Goal: Task Accomplishment & Management: Complete application form

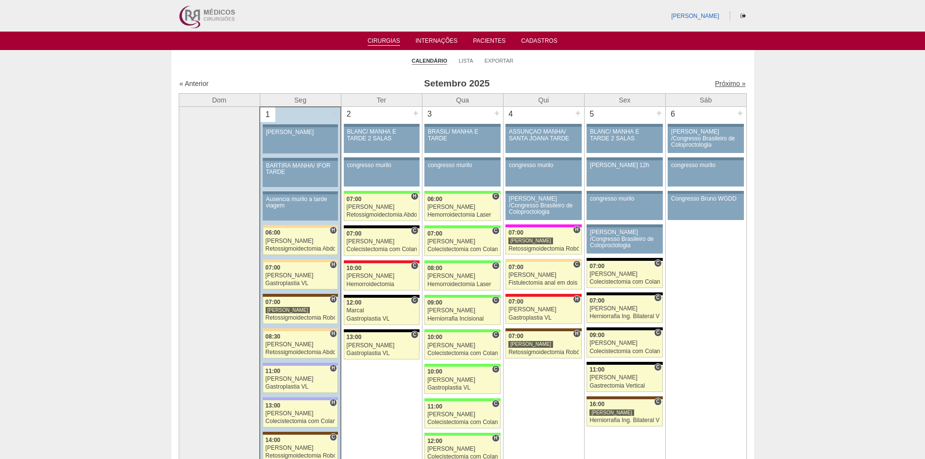
click at [734, 85] on link "Próximo »" at bounding box center [730, 84] width 31 height 8
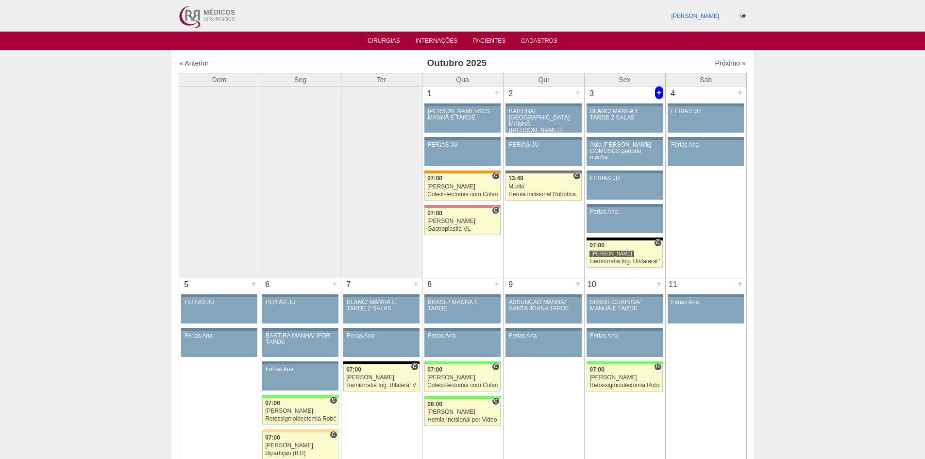
click at [659, 93] on div "+" at bounding box center [659, 92] width 8 height 13
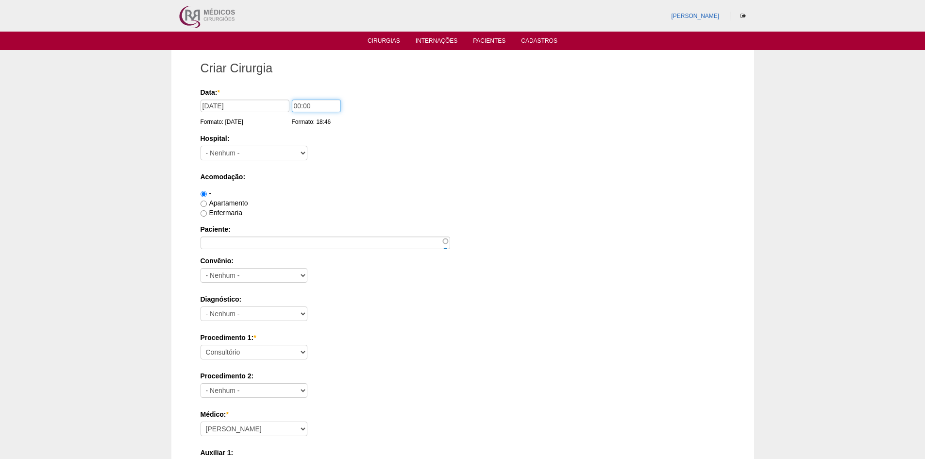
drag, startPoint x: 298, startPoint y: 106, endPoint x: 287, endPoint y: 105, distance: 11.3
click at [287, 97] on div "Data: * 03/10/2025 Formato: 01/09/2025 00:00 Formato: 18:46" at bounding box center [461, 92] width 521 height 10
type input "09:00"
click at [416, 174] on label "Acomodação:" at bounding box center [463, 177] width 525 height 10
click at [289, 153] on select "- Nenhum - 9 de Julho Albert Einstein Alvorada América Assunção Bartira Benefic…" at bounding box center [254, 153] width 107 height 15
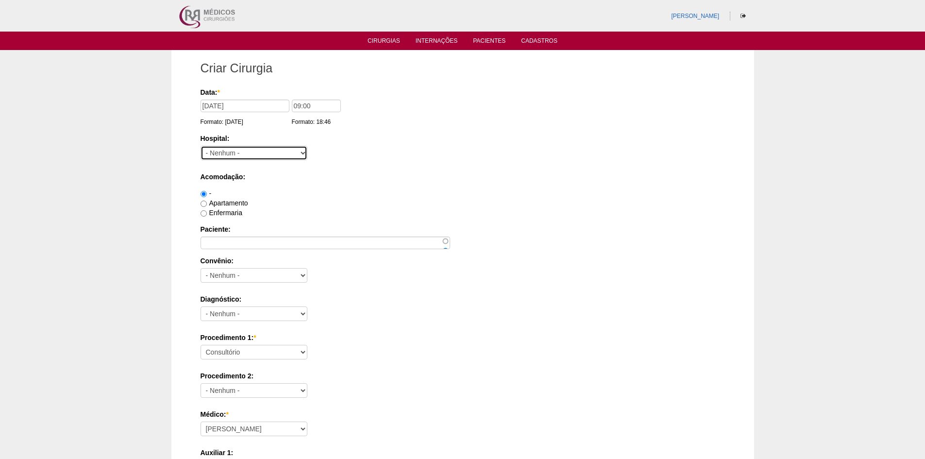
select select "67"
click at [201, 146] on select "- Nenhum - 9 de Julho Albert Einstein Alvorada América Assunção Bartira Benefic…" at bounding box center [254, 153] width 107 height 15
click at [221, 203] on label "Apartamento" at bounding box center [225, 203] width 48 height 8
click at [207, 203] on input "Apartamento" at bounding box center [204, 204] width 6 height 6
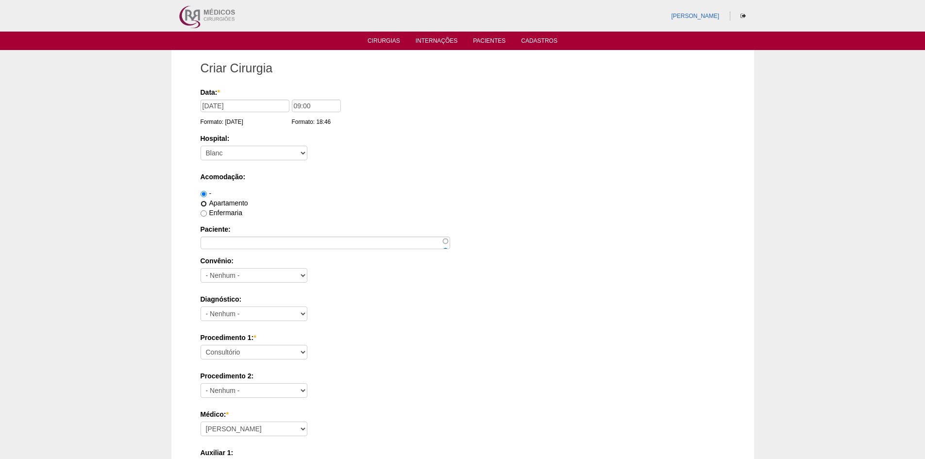
radio input "true"
click at [238, 241] on input "Paciente:" at bounding box center [326, 243] width 250 height 13
paste input "ANDRE LUIZ VASCONCELOS GALHARDO"
type input "ANDRE LUIZ VASCONCELOS GALHARDO"
click at [325, 274] on div "Convênio: - Nenhum - Abet Afresp Allianz Amil Blue Life Caasp Cabesp Caixa de P…" at bounding box center [463, 272] width 525 height 32
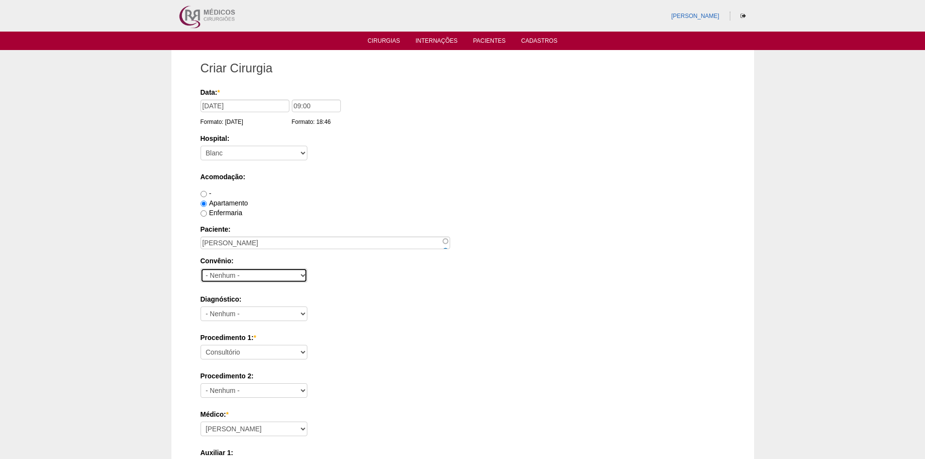
click at [276, 279] on select "- Nenhum - Abet Afresp Allianz Amil Blue Life Caasp Cabesp Caixa de Pensões Car…" at bounding box center [254, 275] width 107 height 15
click at [254, 278] on select "- Nenhum - Abet Afresp Allianz Amil Blue Life Caasp Cabesp Caixa de Pensões Car…" at bounding box center [254, 275] width 107 height 15
select select "8907"
click at [201, 268] on select "- Nenhum - Abet Afresp Allianz Amil Blue Life Caasp Cabesp Caixa de Pensões Car…" at bounding box center [254, 275] width 107 height 15
click at [421, 161] on div "Hospital: - Nenhum - 9 de Julho Albert Einstein Alvorada América Assunção Barti…" at bounding box center [463, 150] width 525 height 32
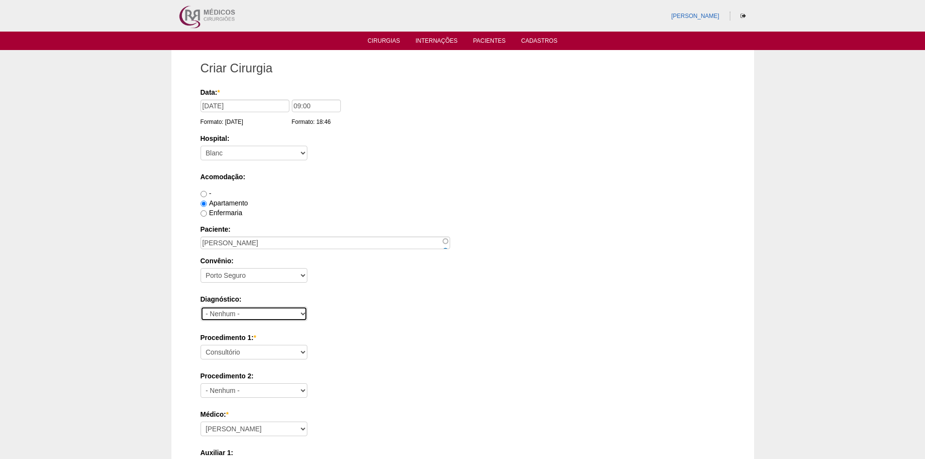
click at [268, 319] on select "- Nenhum - Abdome Agudo Abscesso Hepático Abscesso Perianal Abscesso Peritoneal…" at bounding box center [254, 313] width 107 height 15
select select "3704"
click at [201, 306] on select "- Nenhum - Abdome Agudo Abscesso Hepático Abscesso Perianal Abscesso Peritoneal…" at bounding box center [254, 313] width 107 height 15
click at [336, 340] on label "Procedimento 1: *" at bounding box center [463, 338] width 525 height 10
click at [307, 345] on select "Consultório Abscesso Hepático - Drenagem Abscesso perianal Amputação Abdômino P…" at bounding box center [254, 352] width 107 height 15
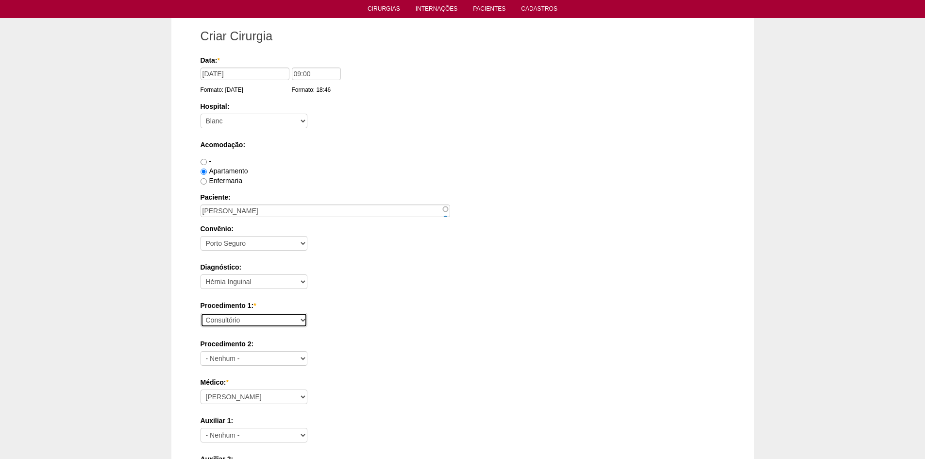
scroll to position [49, 0]
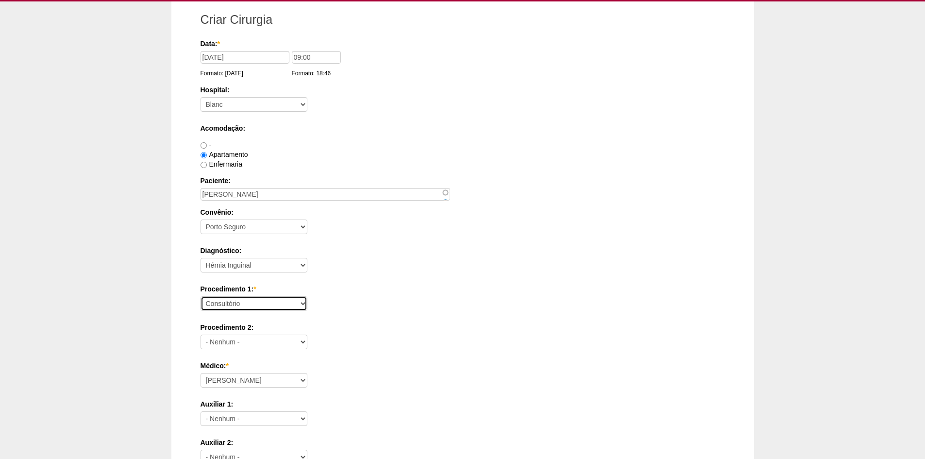
click at [248, 306] on select "Consultório Abscesso Hepático - Drenagem Abscesso perianal Amputação Abdômino P…" at bounding box center [254, 303] width 107 height 15
select select "4910"
click at [201, 296] on select "Consultório Abscesso Hepático - Drenagem Abscesso perianal Amputação Abdômino P…" at bounding box center [254, 303] width 107 height 15
click at [403, 341] on div "Procedimento 2: - Nenhum - Consultório Abscesso Hepático - Drenagem Abscesso pe…" at bounding box center [463, 339] width 525 height 32
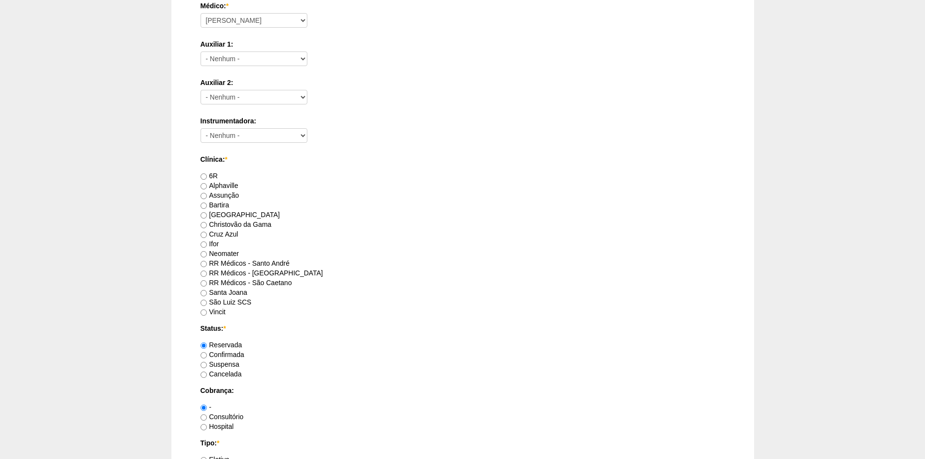
scroll to position [437, 0]
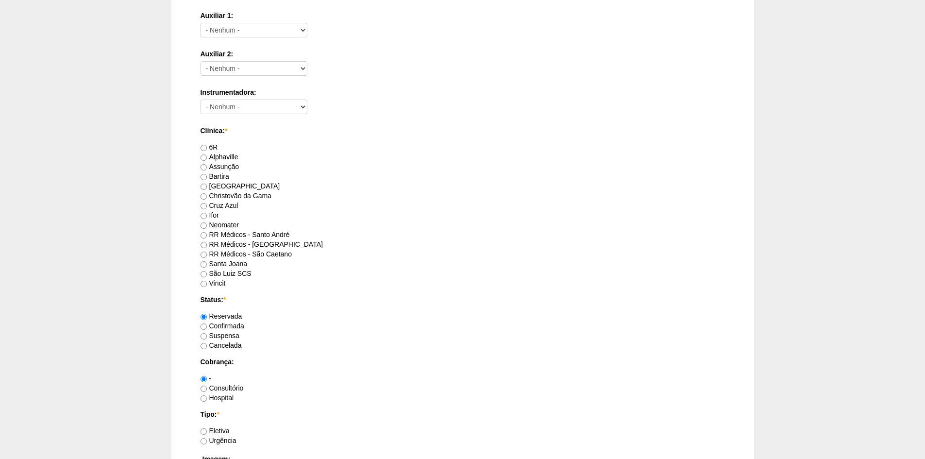
click at [234, 265] on label "Santa Joana" at bounding box center [224, 264] width 47 height 8
click at [207, 265] on input "Santa Joana" at bounding box center [204, 264] width 6 height 6
radio input "true"
click at [243, 253] on label "RR Médicos - São Caetano" at bounding box center [246, 254] width 91 height 8
click at [207, 253] on input "RR Médicos - São Caetano" at bounding box center [204, 255] width 6 height 6
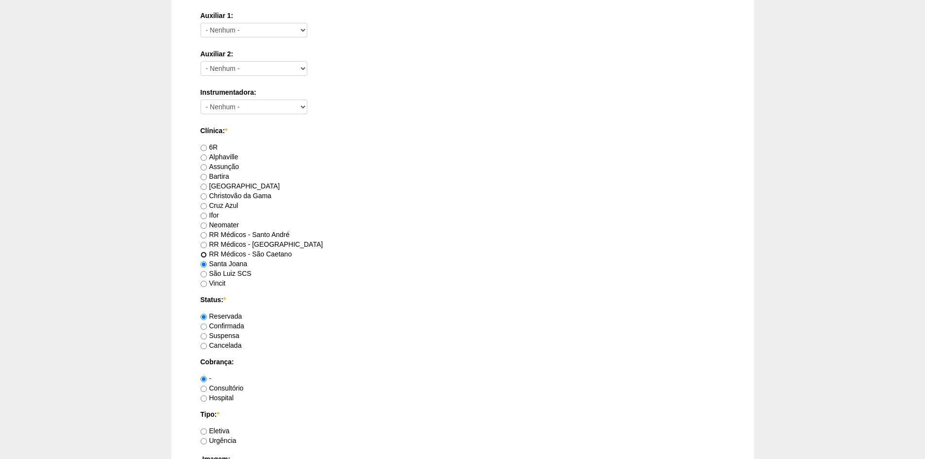
radio input "true"
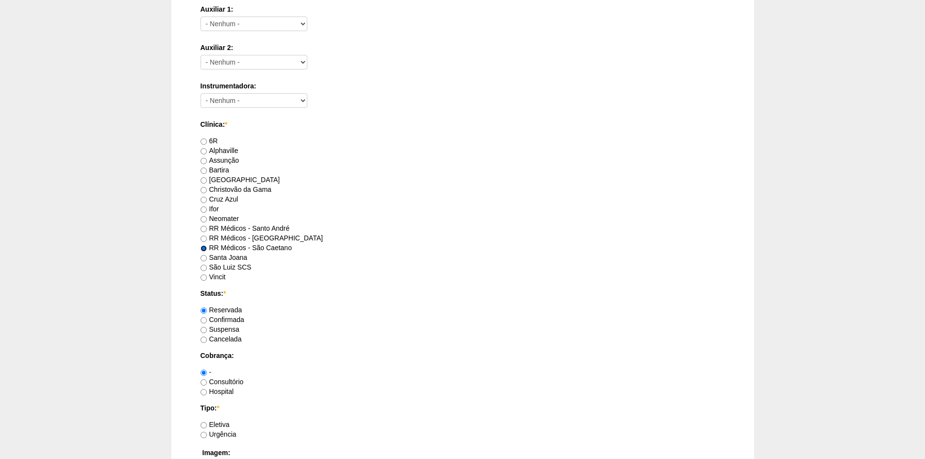
scroll to position [534, 0]
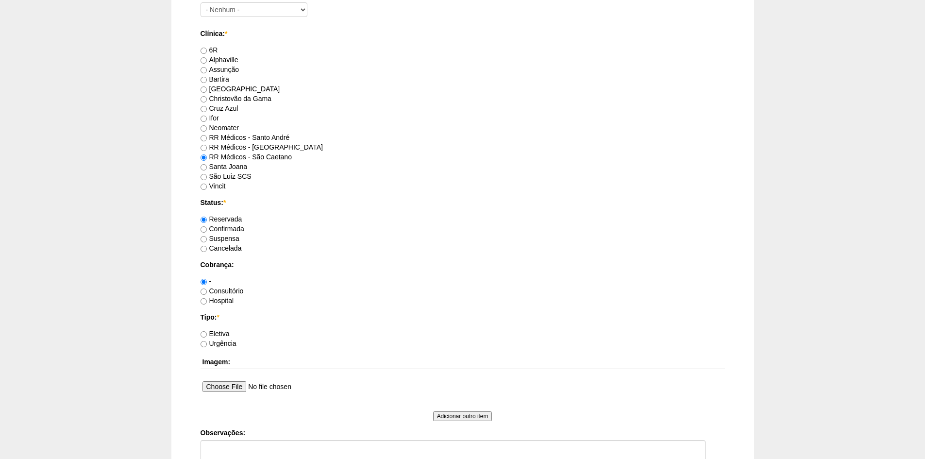
click at [235, 288] on label "Consultório" at bounding box center [222, 291] width 43 height 8
click at [207, 289] on input "Consultório" at bounding box center [204, 292] width 6 height 6
radio input "true"
click at [212, 332] on label "Eletiva" at bounding box center [215, 334] width 29 height 8
click at [207, 332] on input "Eletiva" at bounding box center [204, 334] width 6 height 6
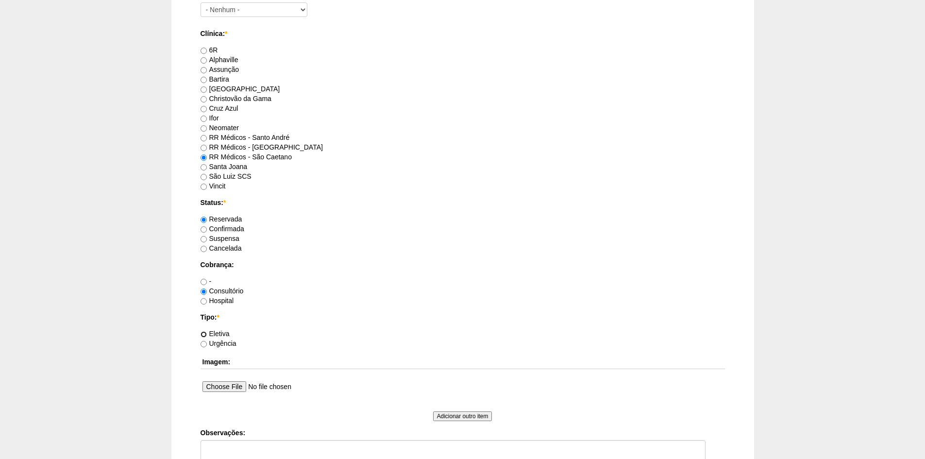
radio input "true"
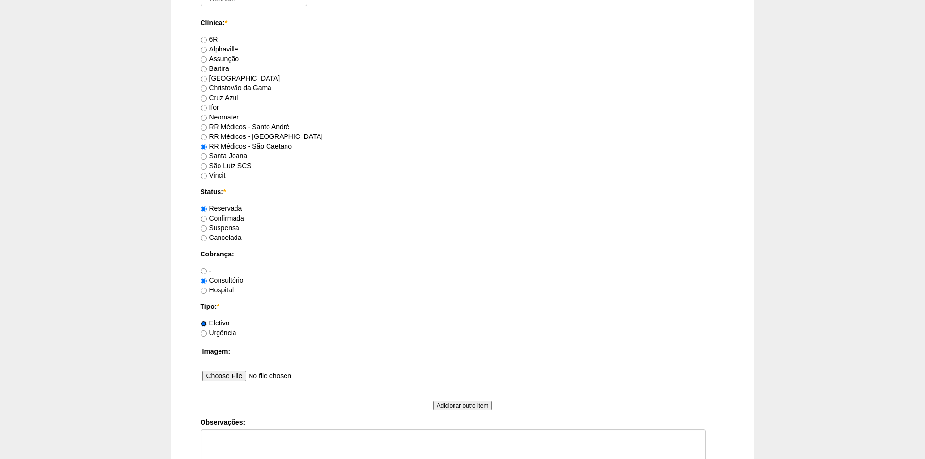
scroll to position [692, 0]
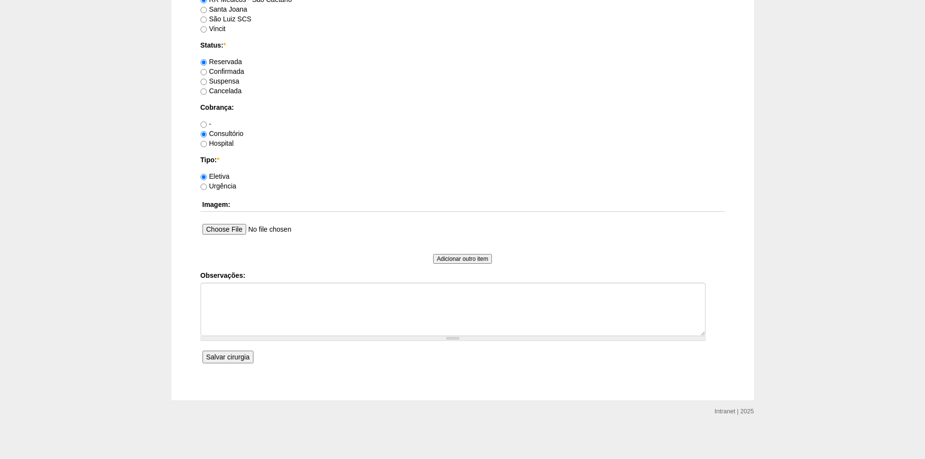
click at [238, 353] on input "Salvar cirurgia" at bounding box center [228, 357] width 51 height 13
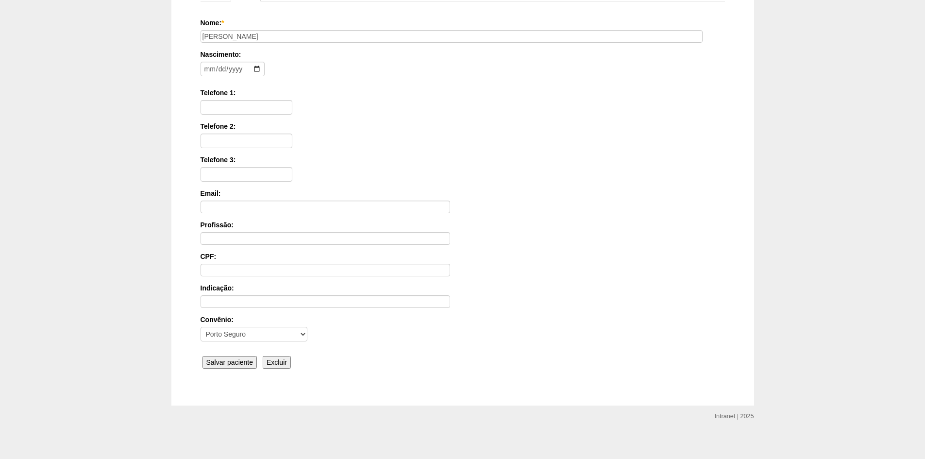
scroll to position [134, 0]
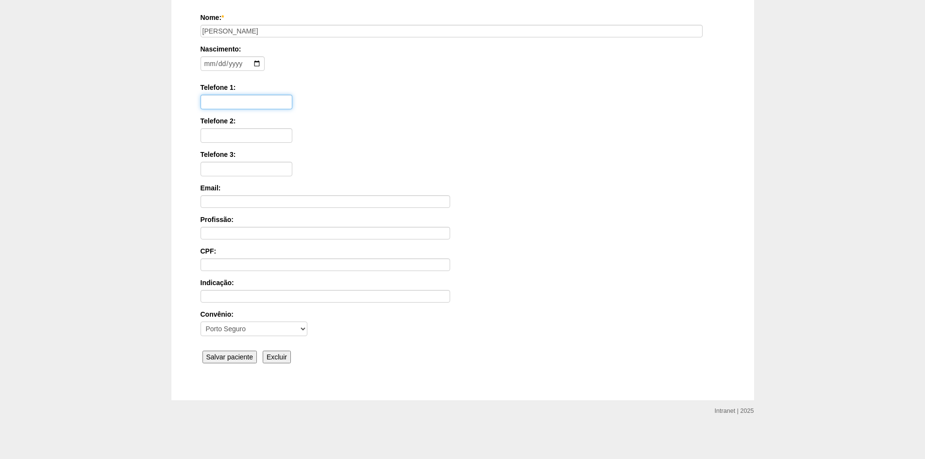
click at [235, 96] on input "Telefone 1:" at bounding box center [247, 102] width 92 height 15
paste input "[PHONE_NUMBER]"
type input "(11) 93000-0485"
click at [389, 160] on div "Telefone 3:" at bounding box center [463, 163] width 525 height 27
click at [229, 356] on input "Salvar paciente" at bounding box center [230, 357] width 55 height 13
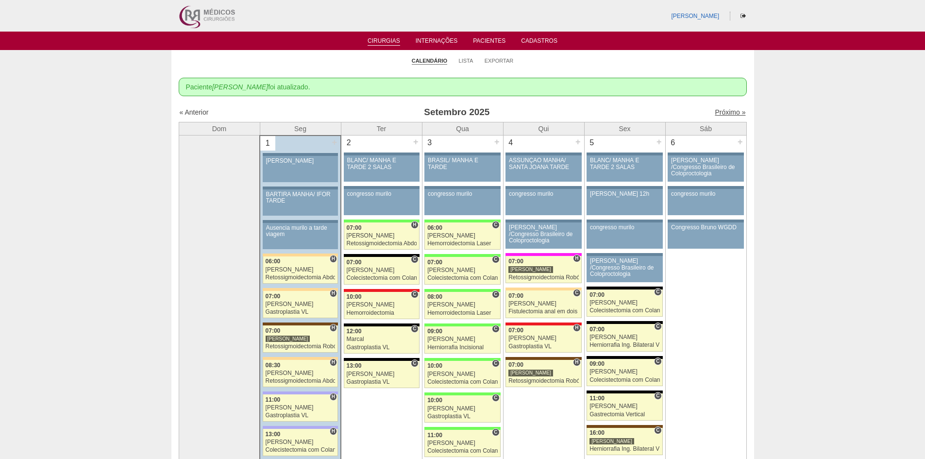
click at [715, 113] on link "Próximo »" at bounding box center [730, 112] width 31 height 8
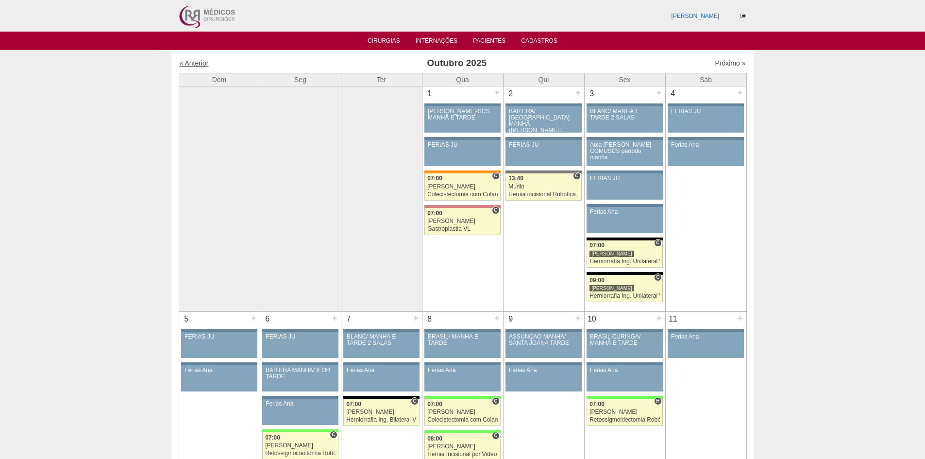
click at [194, 65] on link "« Anterior" at bounding box center [194, 63] width 29 height 8
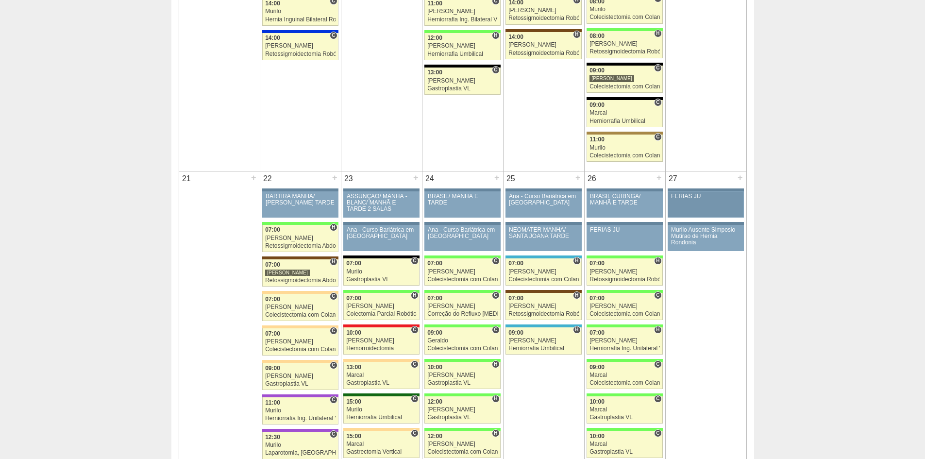
scroll to position [1409, 0]
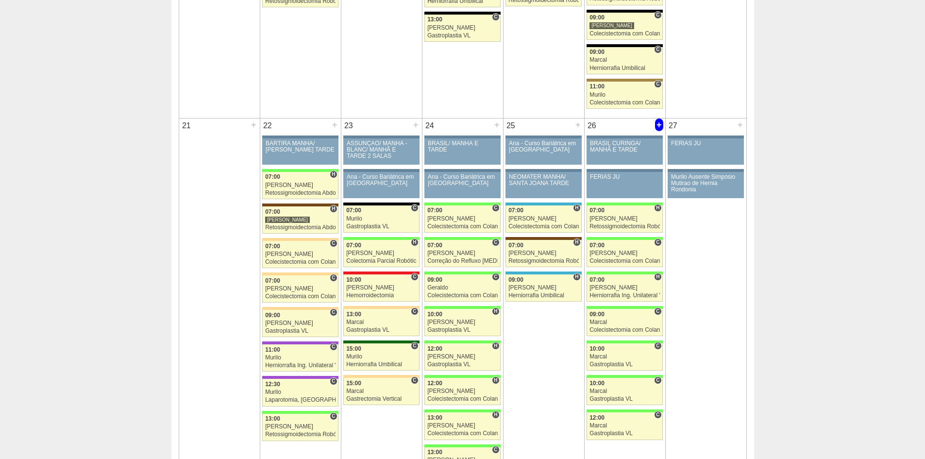
click at [661, 123] on div "+" at bounding box center [659, 125] width 8 height 13
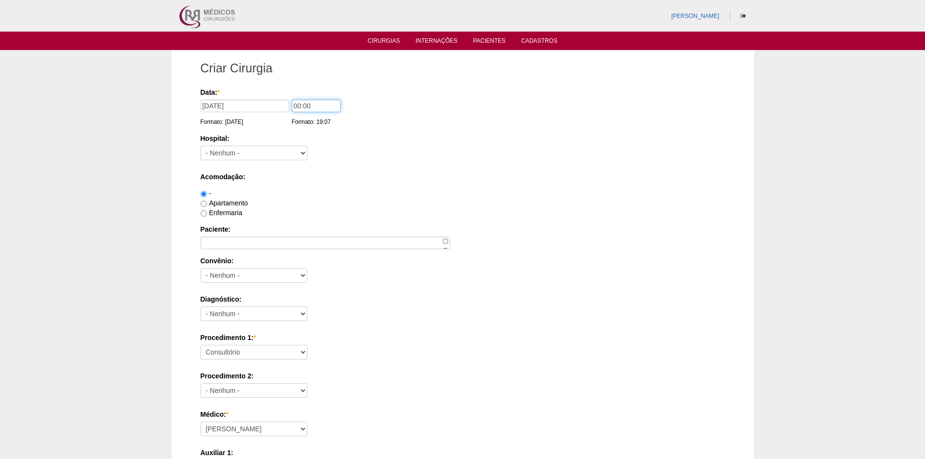
drag, startPoint x: 299, startPoint y: 105, endPoint x: 285, endPoint y: 103, distance: 14.3
click at [285, 97] on div "Data: * [DATE] Formato: [DATE] 00:00 Formato: 19:07" at bounding box center [461, 92] width 521 height 10
type input "11:00"
click at [221, 150] on select "- Nenhum - 9 de Julho Albert Einstein Alvorada América Assunção Bartira Benefic…" at bounding box center [254, 153] width 107 height 15
select select "8"
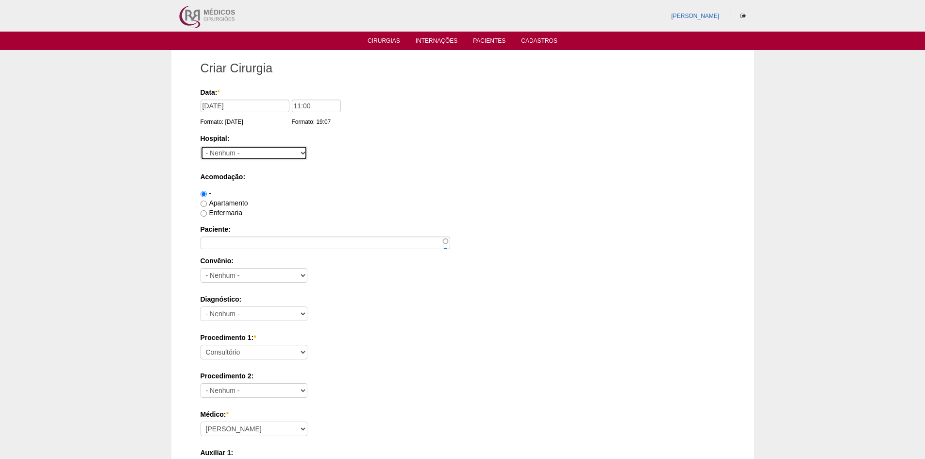
click at [201, 146] on select "- Nenhum - 9 de Julho Albert Einstein Alvorada América Assunção Bartira Benefic…" at bounding box center [254, 153] width 107 height 15
click at [481, 305] on div "Diagnóstico: - Nenhum - Abdome Agudo Abscesso Hepático Abscesso Perianal Absces…" at bounding box center [463, 310] width 525 height 32
click at [239, 244] on input "Paciente:" at bounding box center [326, 243] width 250 height 13
paste input "[PERSON_NAME]"
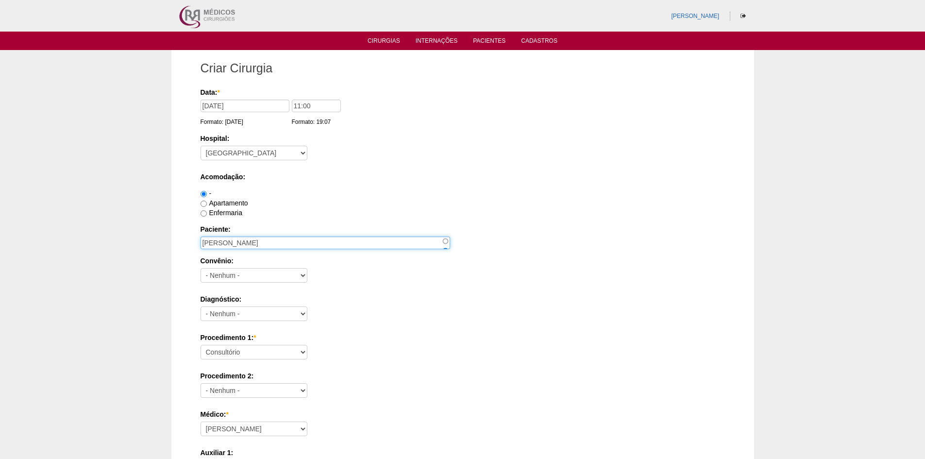
type input "[PERSON_NAME]"
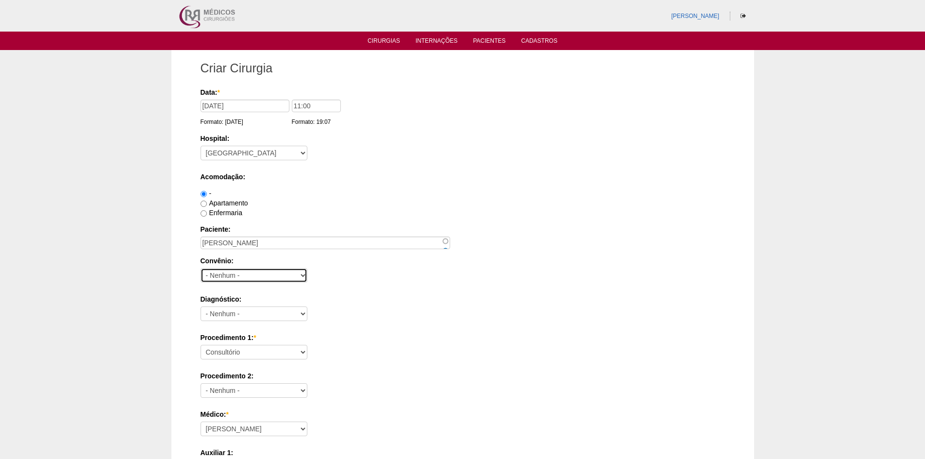
click at [215, 272] on select "- Nenhum - Abet Afresp Allianz Amil Blue Life Caasp Cabesp Caixa de Pensões Car…" at bounding box center [254, 275] width 107 height 15
select select "26"
click at [201, 268] on select "- Nenhum - Abet Afresp Allianz Amil Blue Life Caasp Cabesp Caixa de Pensões Car…" at bounding box center [254, 275] width 107 height 15
click at [340, 184] on div "Acomodação: - Apartamento Enfermaria" at bounding box center [463, 195] width 525 height 46
click at [254, 309] on select "- Nenhum - Abdome Agudo Abscesso Hepático Abscesso Perianal Abscesso Peritoneal…" at bounding box center [254, 313] width 107 height 15
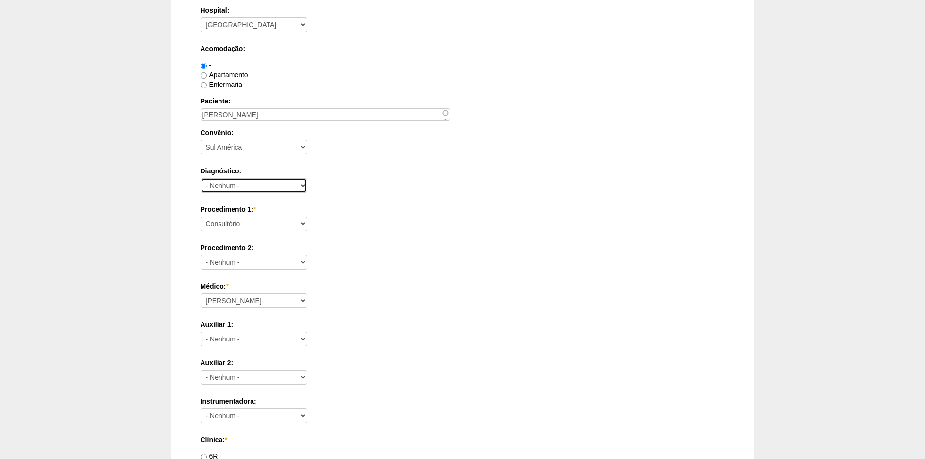
scroll to position [146, 0]
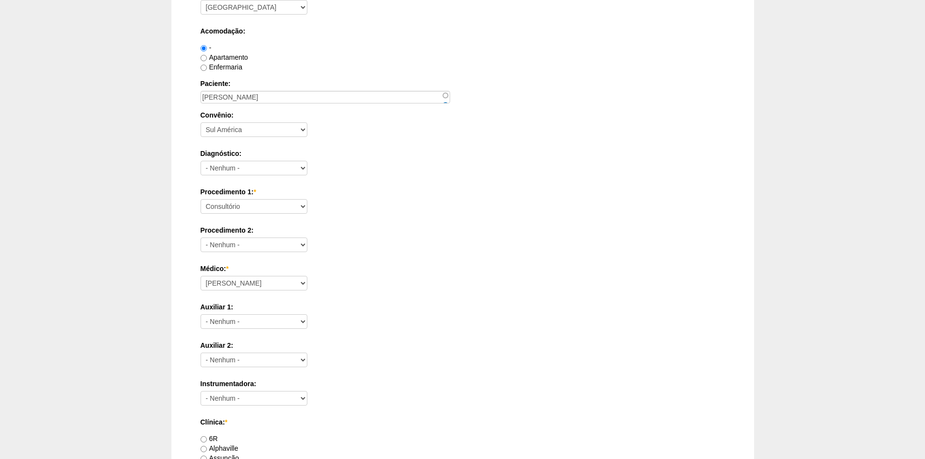
drag, startPoint x: 494, startPoint y: 414, endPoint x: 493, endPoint y: 408, distance: 7.1
click at [494, 414] on div "Data: * 26/09/2025 Formato: 01/09/2025 11:00 Formato: 19:07 Hospital: - Nenhum …" at bounding box center [463, 414] width 525 height 945
click at [263, 167] on select "- Nenhum - Abdome Agudo Abscesso Hepático Abscesso Perianal Abscesso Peritoneal…" at bounding box center [254, 168] width 107 height 15
select select "12"
click at [201, 161] on select "- Nenhum - Abdome Agudo Abscesso Hepático Abscesso Perianal Abscesso Peritoneal…" at bounding box center [254, 168] width 107 height 15
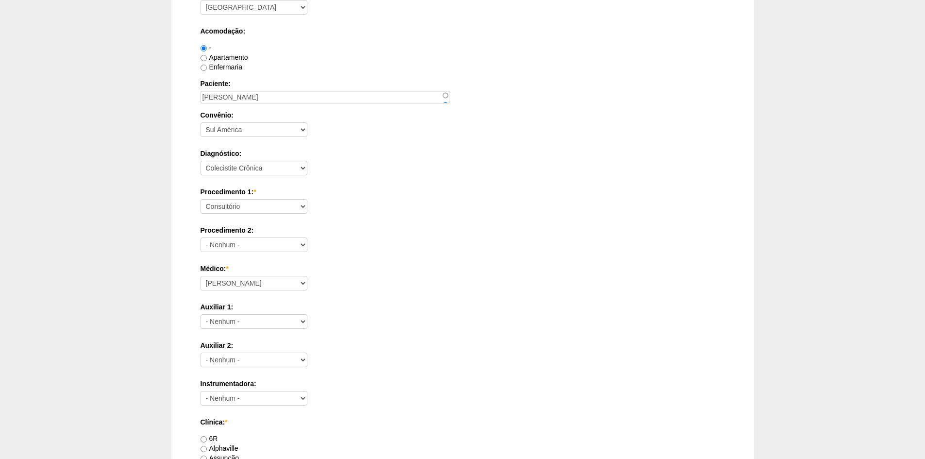
click at [368, 235] on label "Procedimento 2:" at bounding box center [463, 230] width 525 height 10
click at [307, 238] on select "- Nenhum - Consultório Abscesso Hepático - Drenagem Abscesso perianal Amputação…" at bounding box center [254, 245] width 107 height 15
click at [263, 209] on select "Consultório Abscesso Hepático - Drenagem Abscesso perianal Amputação Abdômino P…" at bounding box center [254, 206] width 107 height 15
select select "3735"
click at [201, 199] on select "Consultório Abscesso Hepático - Drenagem Abscesso perianal Amputação Abdômino P…" at bounding box center [254, 206] width 107 height 15
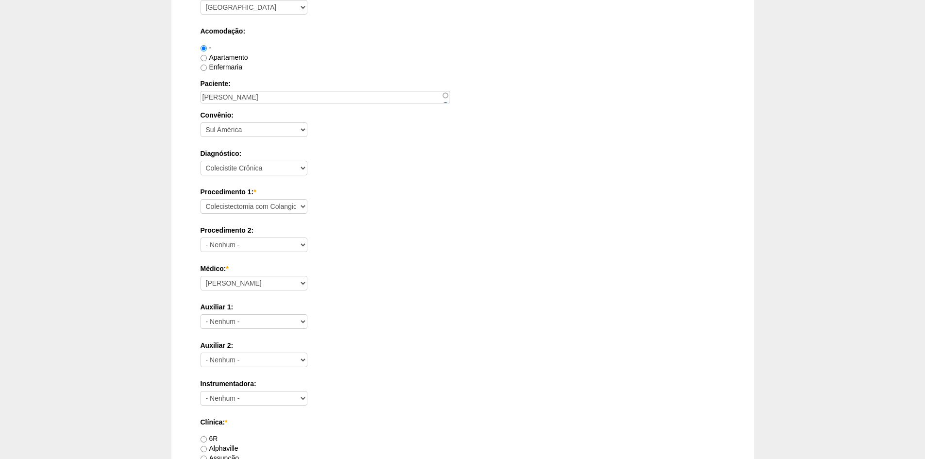
click at [499, 296] on div "Data: * 26/09/2025 Formato: 01/09/2025 11:00 Formato: 19:07 Hospital: - Nenhum …" at bounding box center [463, 414] width 525 height 945
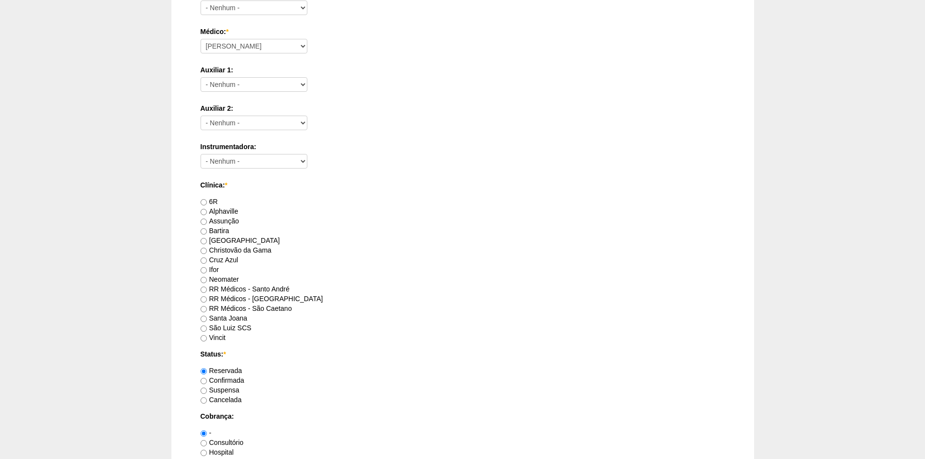
scroll to position [389, 0]
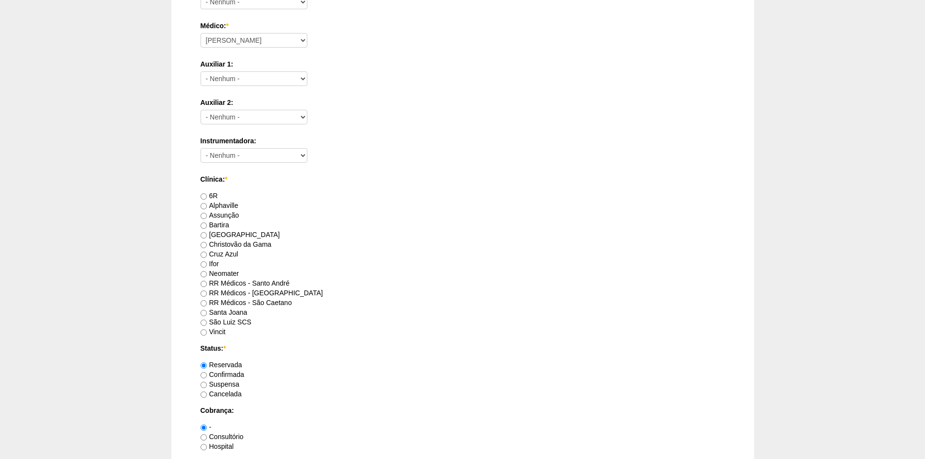
click at [245, 300] on label "RR Médicos - São Caetano" at bounding box center [246, 303] width 91 height 8
click at [207, 300] on input "RR Médicos - São Caetano" at bounding box center [204, 303] width 6 height 6
radio input "true"
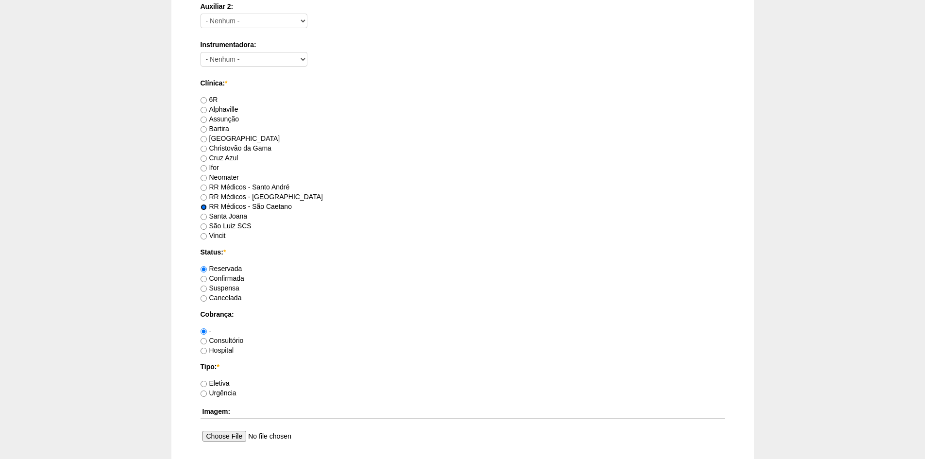
scroll to position [486, 0]
click at [218, 341] on label "Consultório" at bounding box center [222, 340] width 43 height 8
click at [207, 341] on input "Consultório" at bounding box center [204, 340] width 6 height 6
radio input "true"
click at [221, 383] on label "Eletiva" at bounding box center [215, 382] width 29 height 8
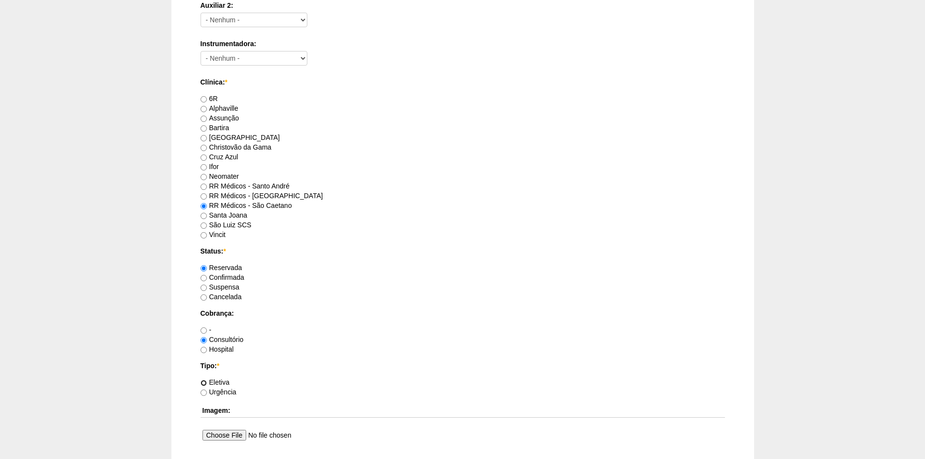
click at [207, 383] on input "Eletiva" at bounding box center [204, 383] width 6 height 6
radio input "true"
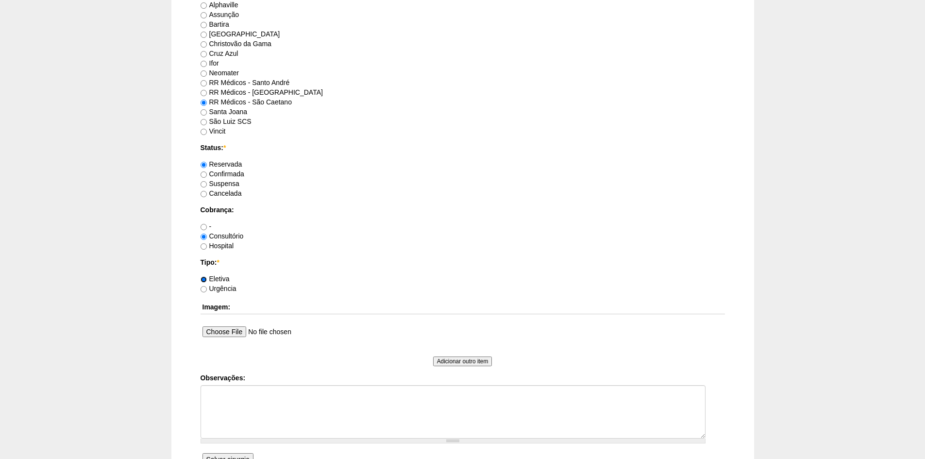
scroll to position [692, 0]
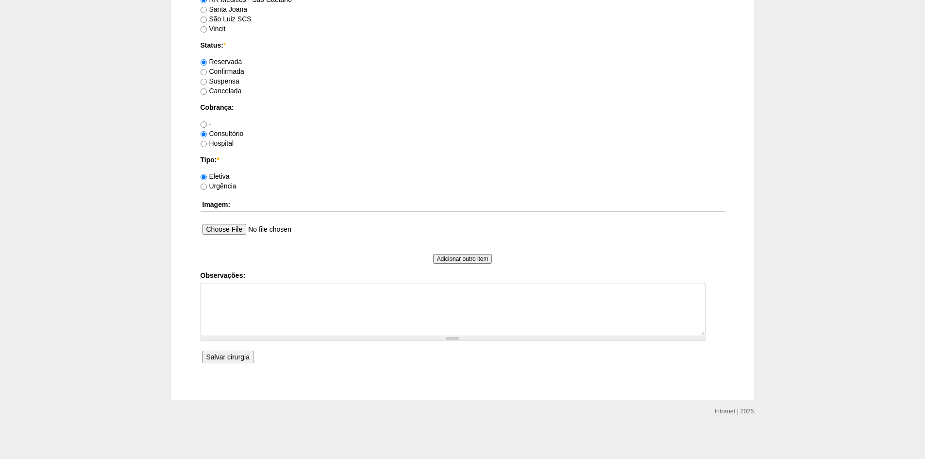
click at [248, 360] on input "Salvar cirurgia" at bounding box center [228, 357] width 51 height 13
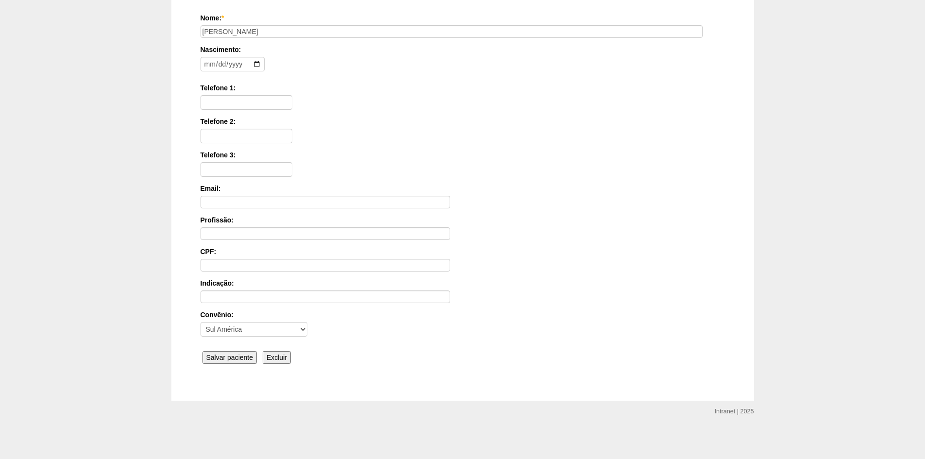
scroll to position [134, 0]
click at [237, 357] on input "Salvar paciente" at bounding box center [230, 357] width 55 height 13
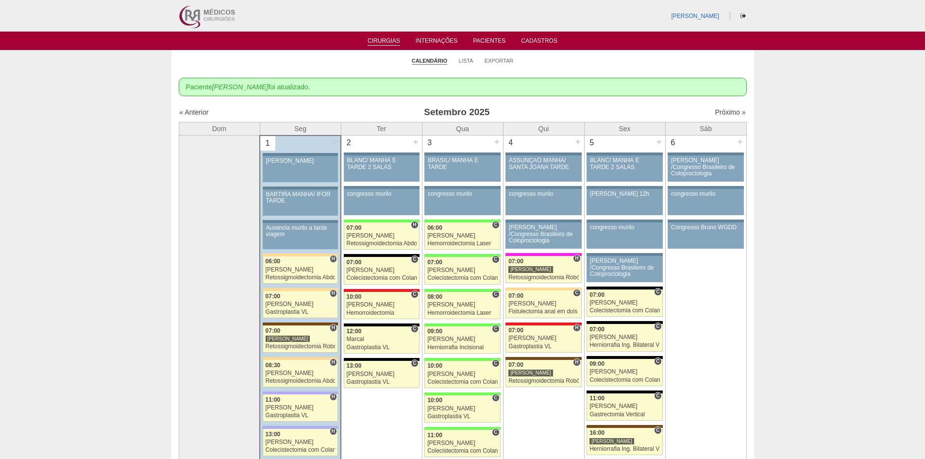
click at [211, 17] on img at bounding box center [206, 16] width 60 height 32
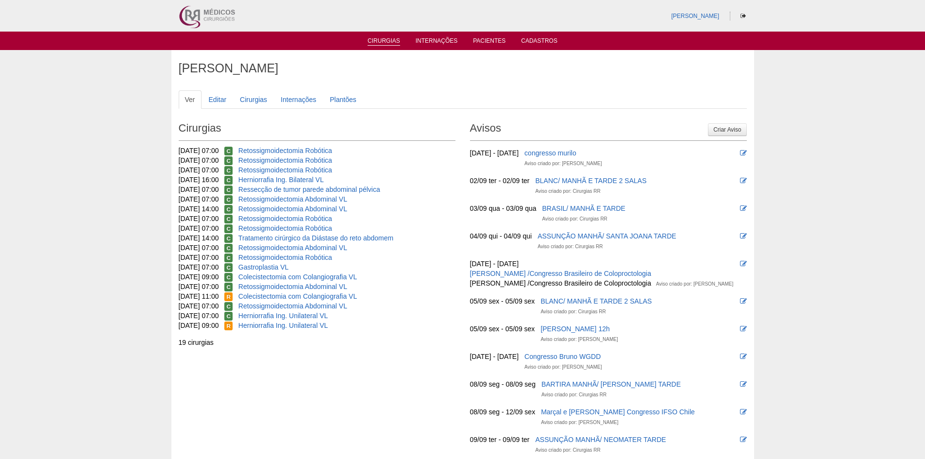
click at [398, 39] on link "Cirurgias" at bounding box center [384, 41] width 33 height 8
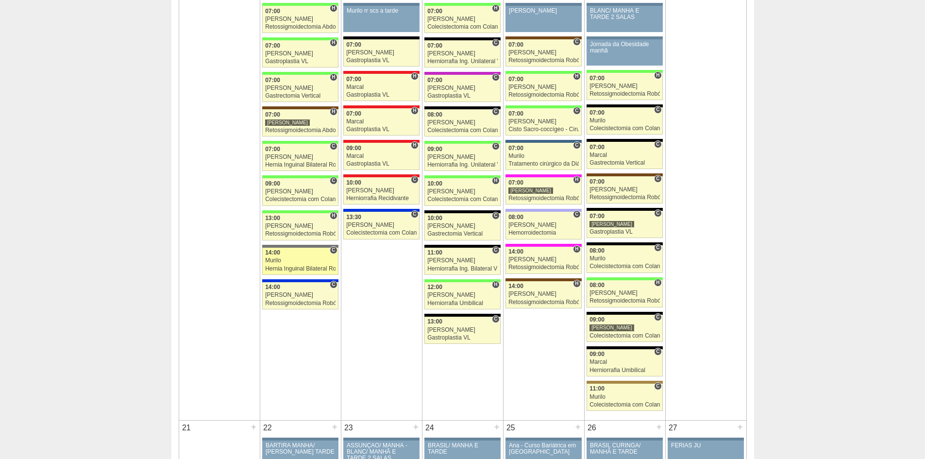
scroll to position [1117, 0]
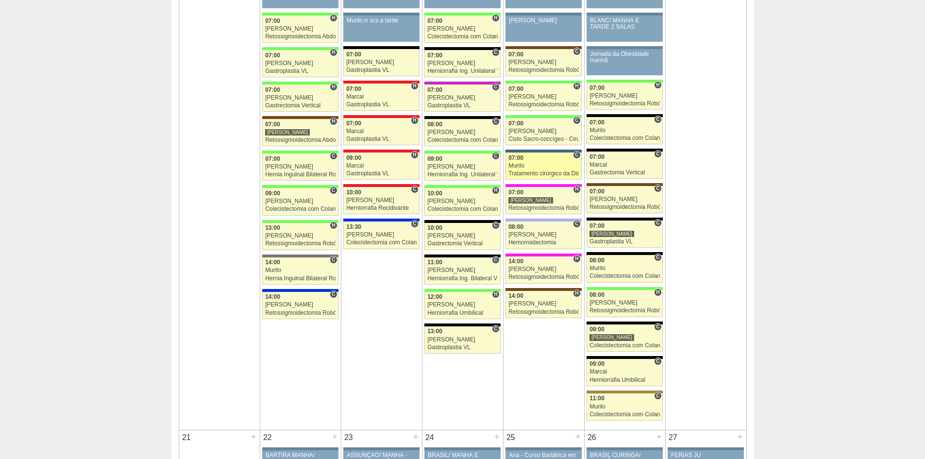
click at [539, 173] on div "Tratamento cirúrgico da Diástase do reto abdomem" at bounding box center [544, 173] width 70 height 6
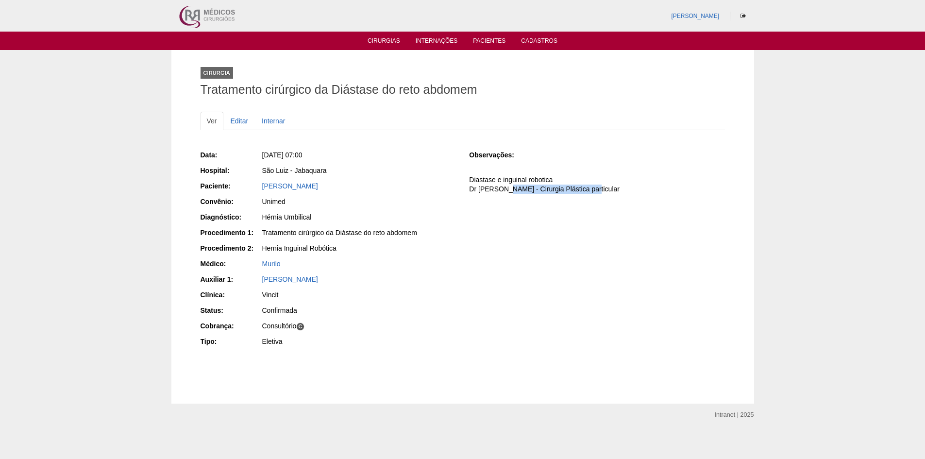
drag, startPoint x: 500, startPoint y: 190, endPoint x: 596, endPoint y: 190, distance: 96.2
click at [596, 190] on p "Diastase e inguinal robotica Dr [PERSON_NAME] - Cirurgia Plástica particular" at bounding box center [596, 184] width 255 height 18
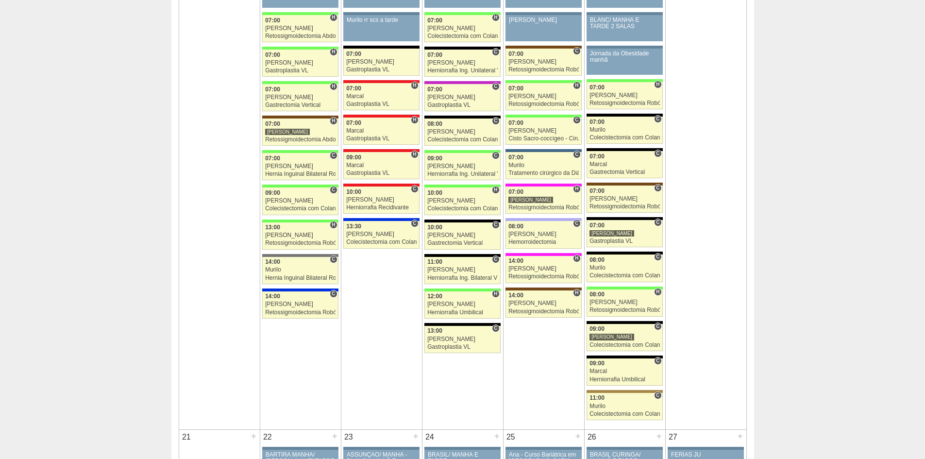
scroll to position [1117, 0]
